Goal: Navigation & Orientation: Go to known website

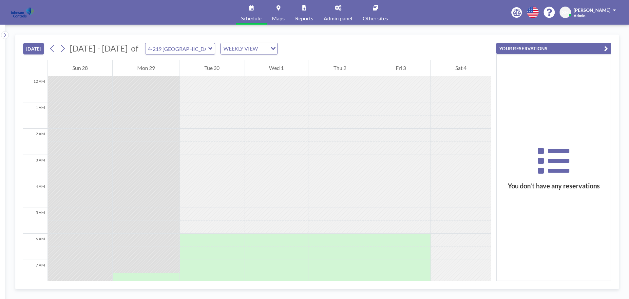
scroll to position [184, 0]
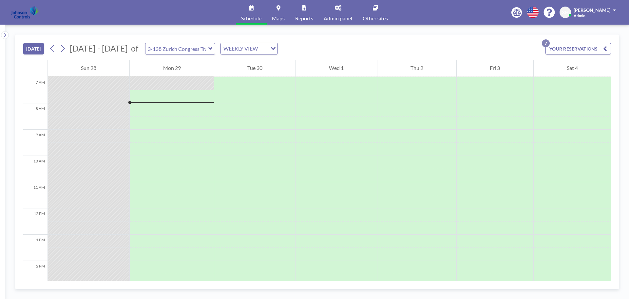
scroll to position [184, 0]
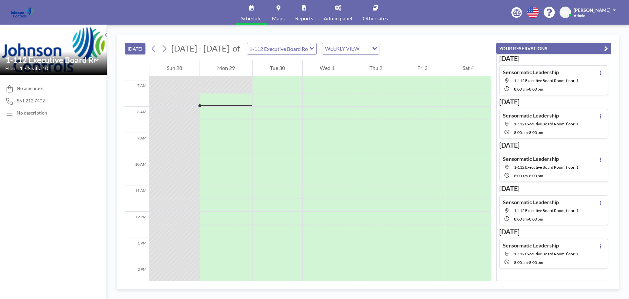
scroll to position [184, 0]
